Goal: Transaction & Acquisition: Book appointment/travel/reservation

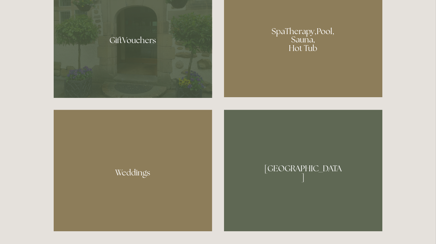
scroll to position [585, 0]
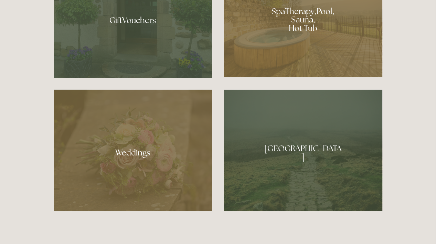
click at [296, 28] on div at bounding box center [303, 17] width 159 height 119
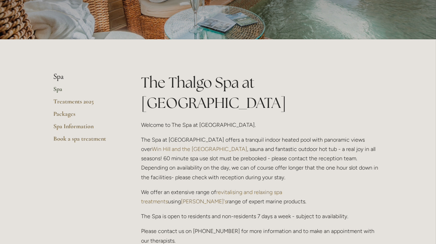
scroll to position [103, 0]
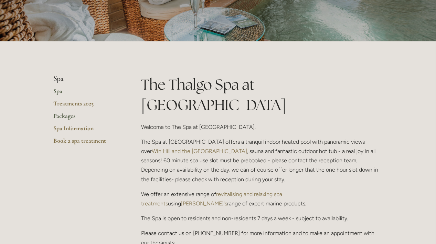
click at [68, 114] on link "Packages" at bounding box center [87, 118] width 66 height 12
